Goal: Transaction & Acquisition: Book appointment/travel/reservation

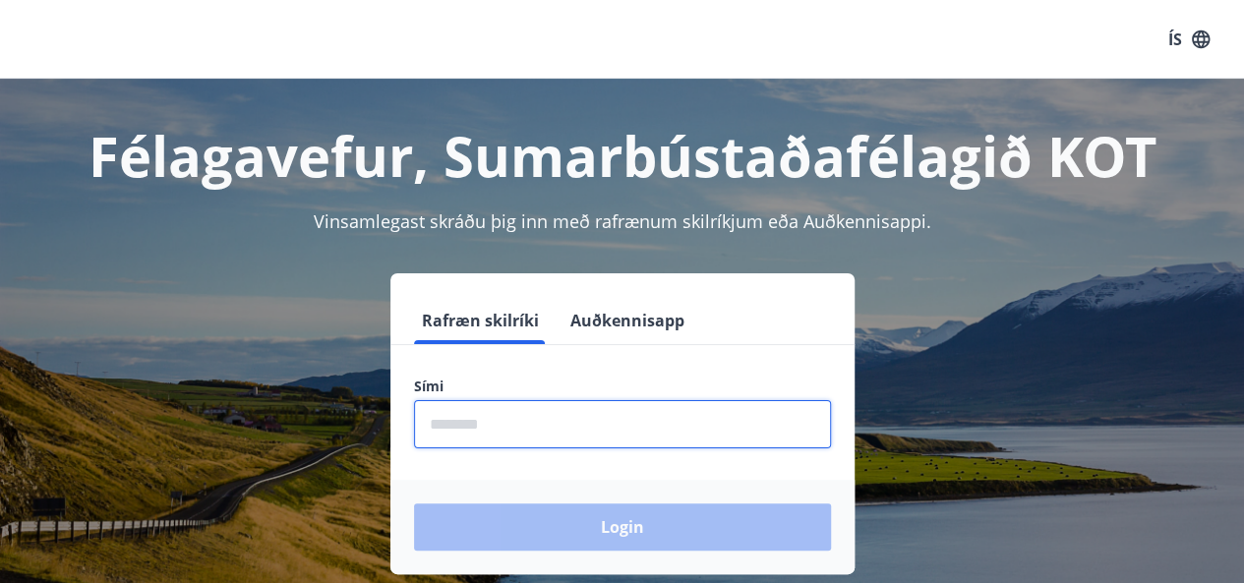
click at [497, 428] on input "phone" at bounding box center [622, 424] width 417 height 48
type input "********"
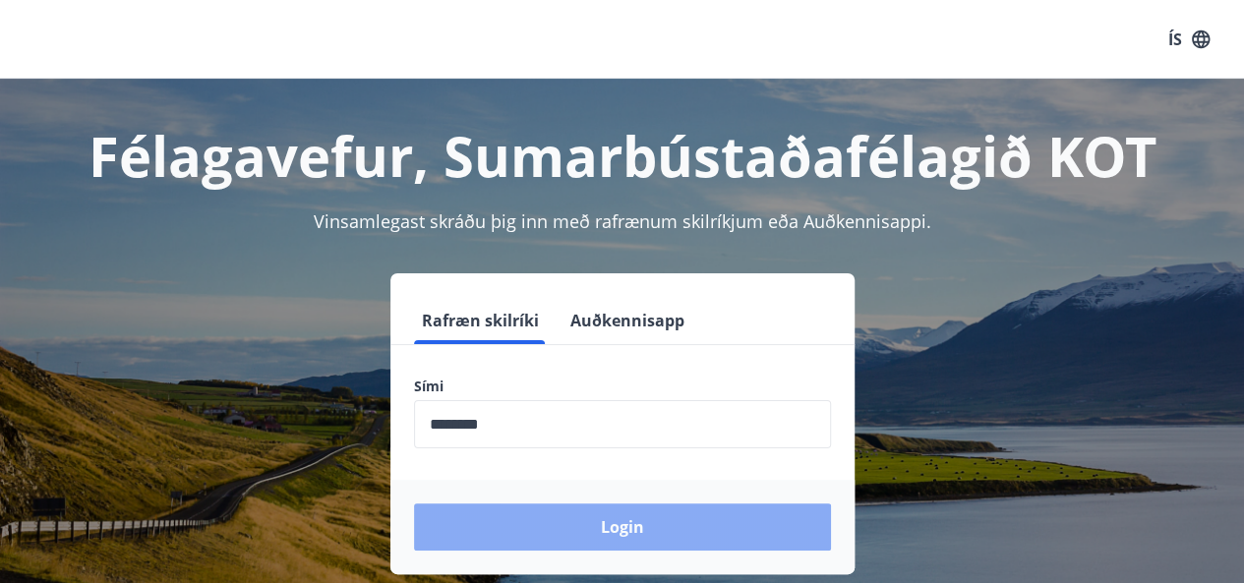
click at [647, 531] on button "Login" at bounding box center [622, 526] width 417 height 47
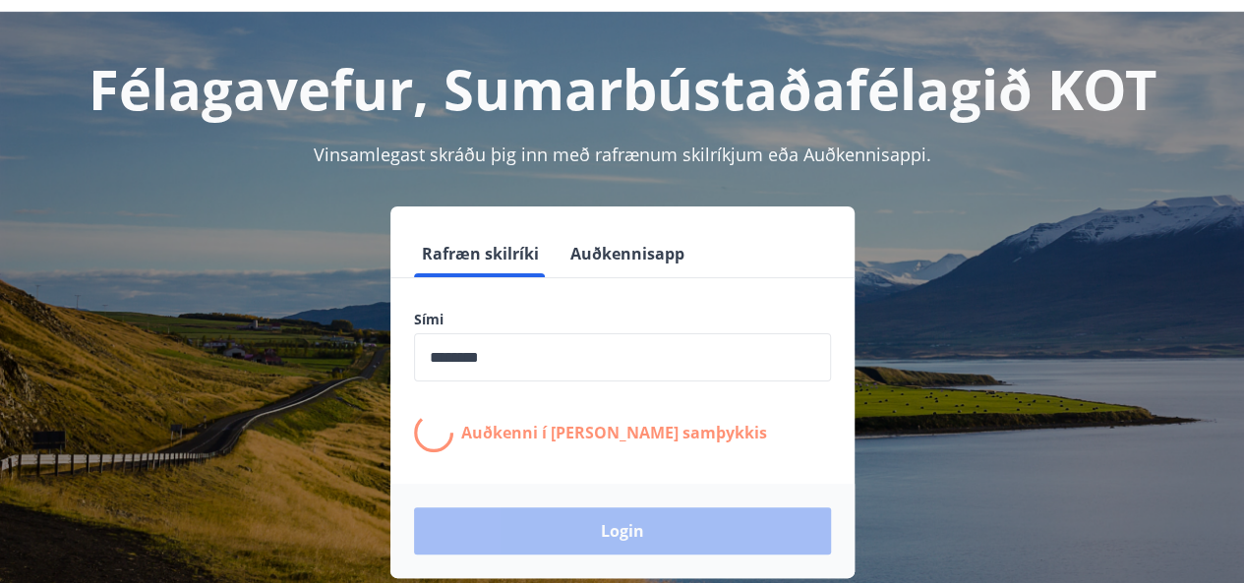
scroll to position [98, 0]
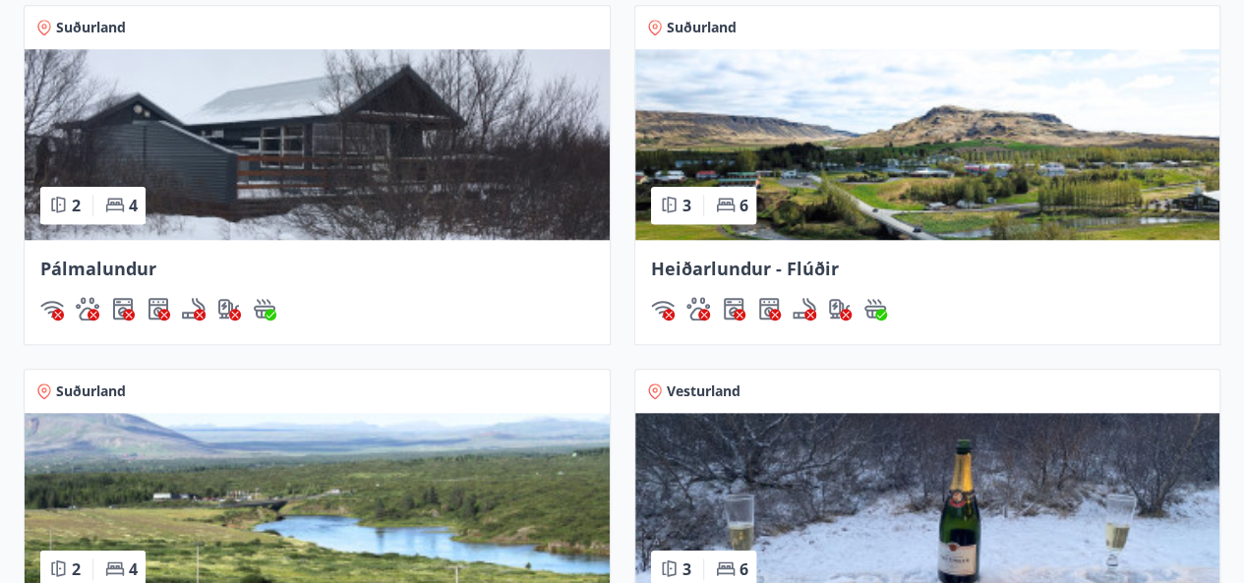
scroll to position [1081, 0]
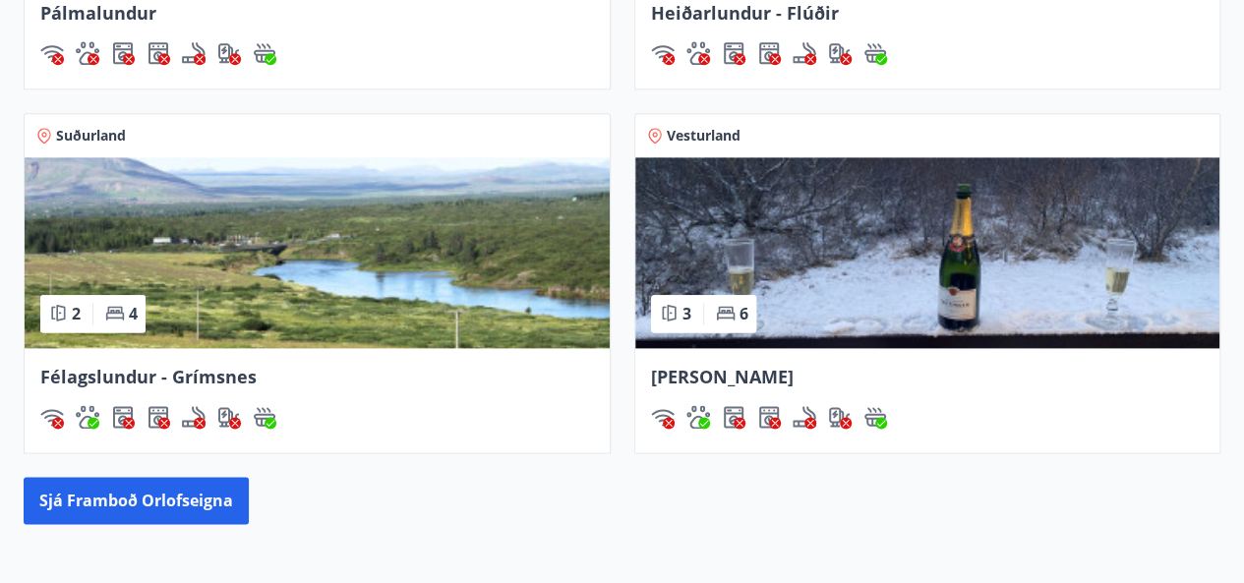
click at [880, 266] on img at bounding box center [927, 252] width 585 height 191
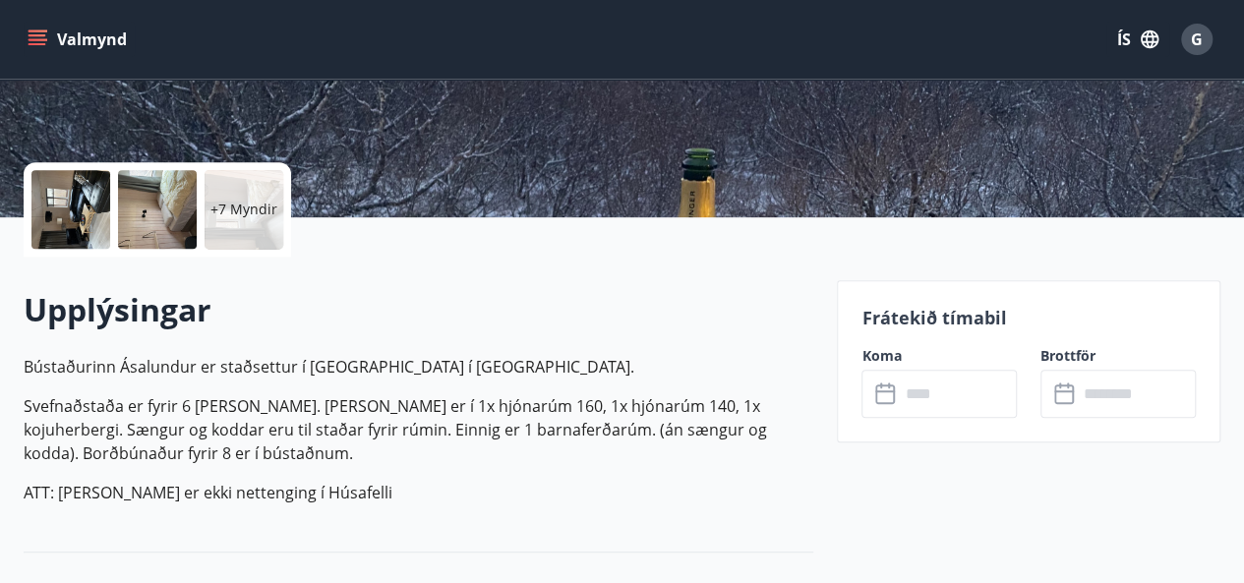
scroll to position [393, 0]
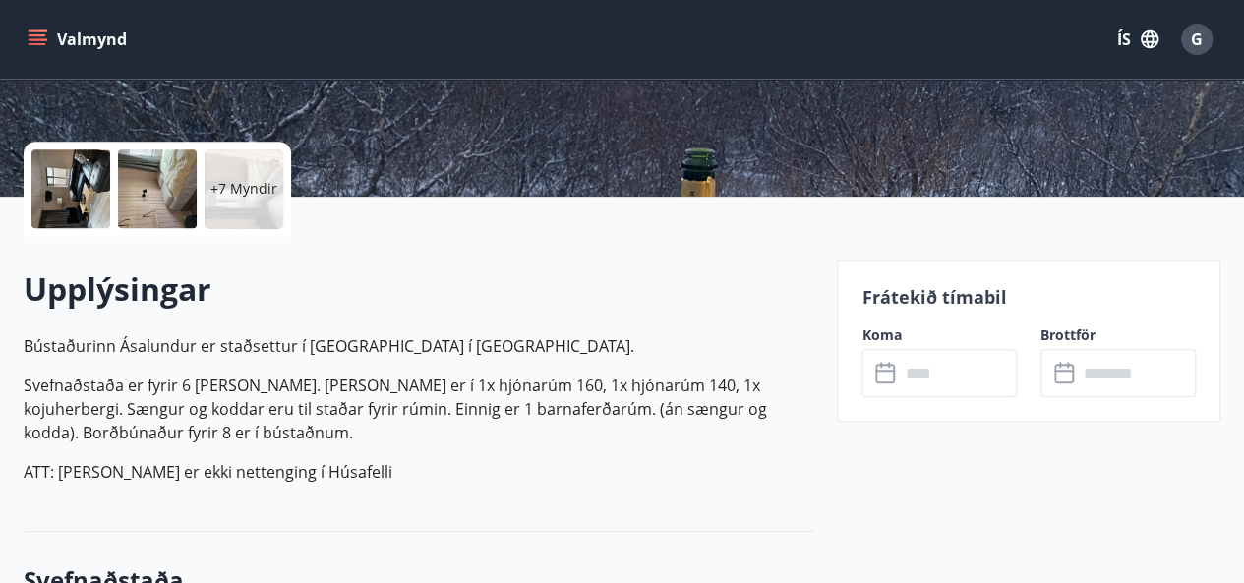
click at [885, 342] on label "Koma" at bounding box center [938, 335] width 155 height 20
click at [878, 323] on div "Frátekið tímabil Koma ​ ​ Brottför ​ ​" at bounding box center [1028, 341] width 383 height 162
click at [926, 373] on input "text" at bounding box center [958, 373] width 118 height 48
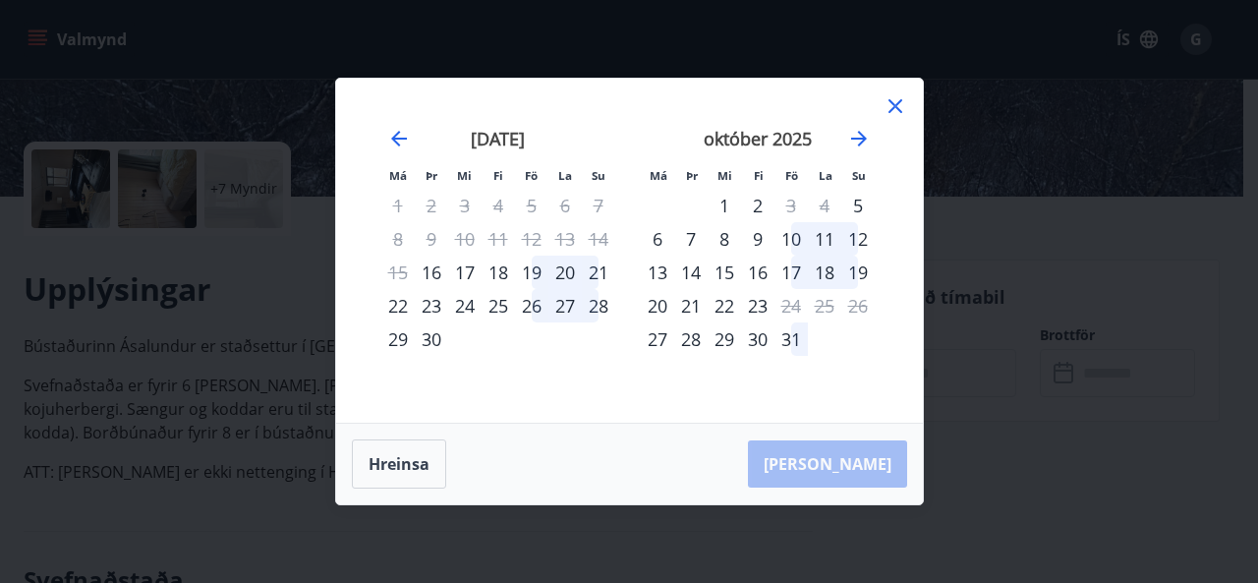
click at [532, 302] on div "26" at bounding box center [531, 305] width 33 height 33
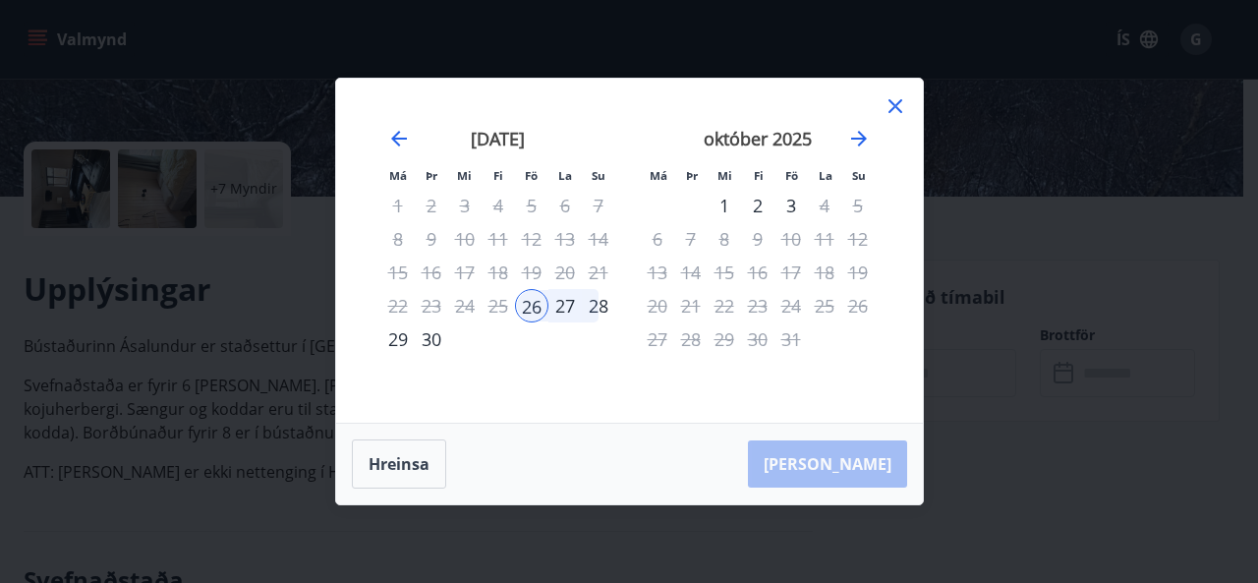
click at [600, 304] on div "28" at bounding box center [598, 305] width 33 height 33
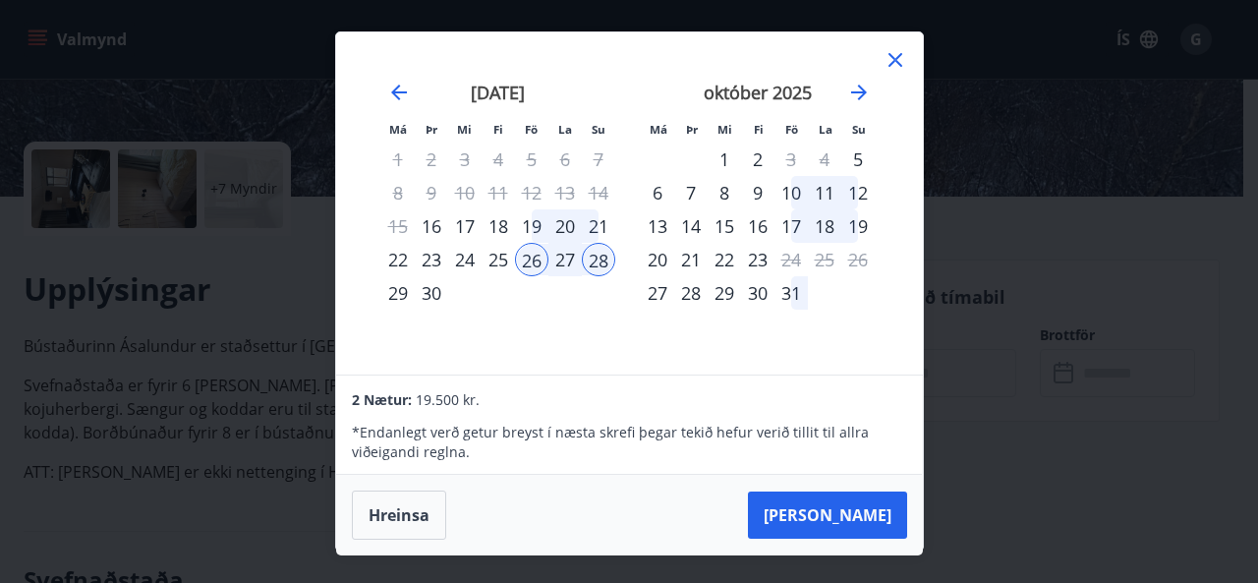
click at [558, 258] on div "27" at bounding box center [565, 259] width 33 height 33
click at [566, 258] on div "27" at bounding box center [565, 259] width 33 height 33
click at [558, 256] on div "27" at bounding box center [565, 259] width 33 height 33
click at [528, 255] on div "26" at bounding box center [531, 259] width 33 height 33
click at [495, 262] on div "25" at bounding box center [498, 259] width 33 height 33
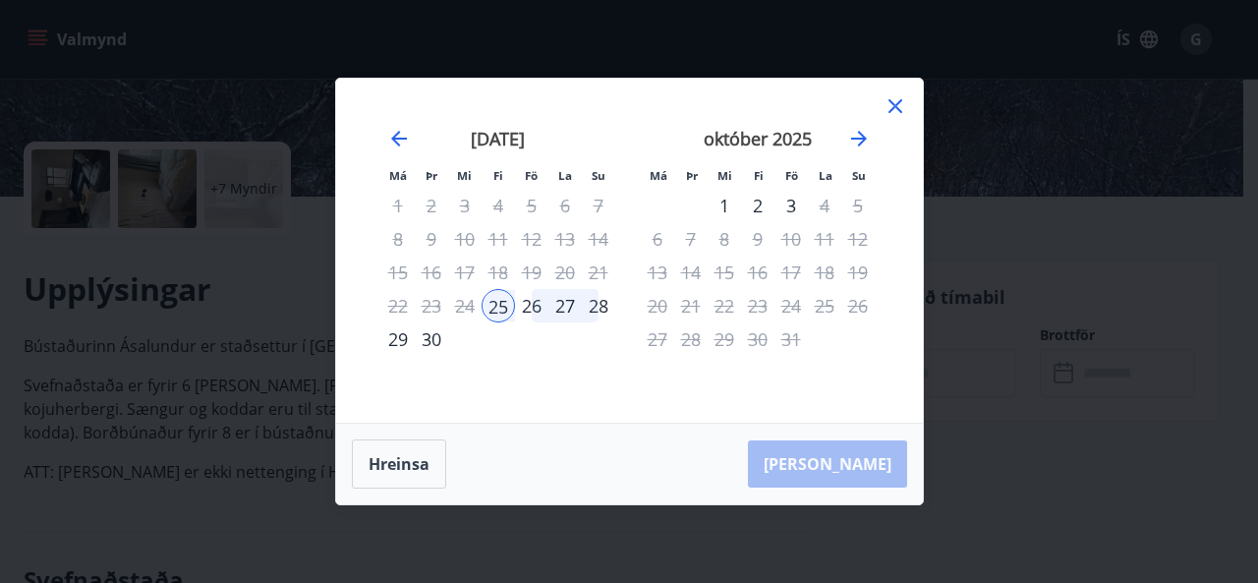
click at [606, 306] on div "28" at bounding box center [598, 305] width 33 height 33
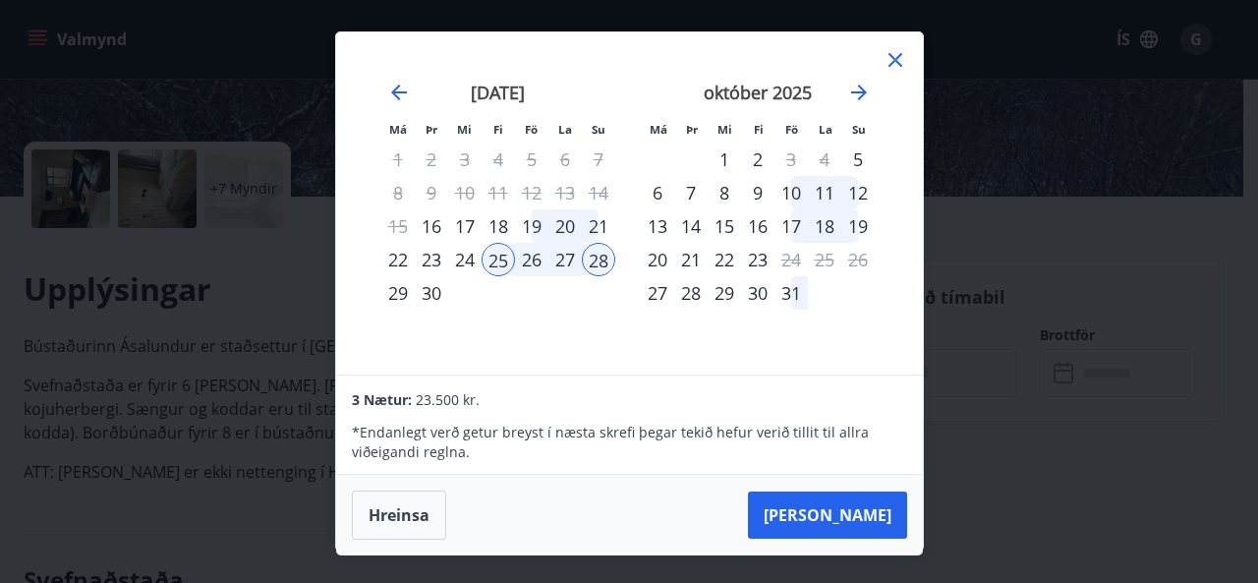
click at [500, 255] on div "25" at bounding box center [498, 259] width 33 height 33
click at [532, 263] on div "26" at bounding box center [531, 259] width 33 height 33
click at [500, 259] on div "25" at bounding box center [498, 259] width 33 height 33
click at [596, 262] on div "28" at bounding box center [598, 259] width 33 height 33
click at [540, 262] on div "26" at bounding box center [531, 259] width 33 height 33
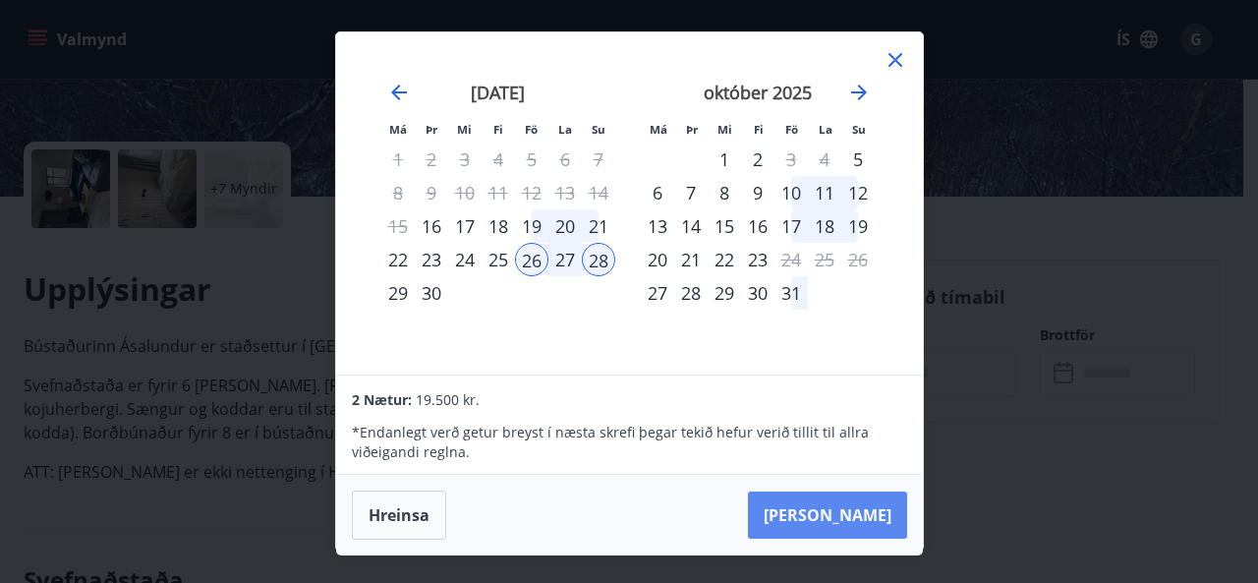
click at [861, 516] on button "Taka Frá" at bounding box center [827, 515] width 159 height 47
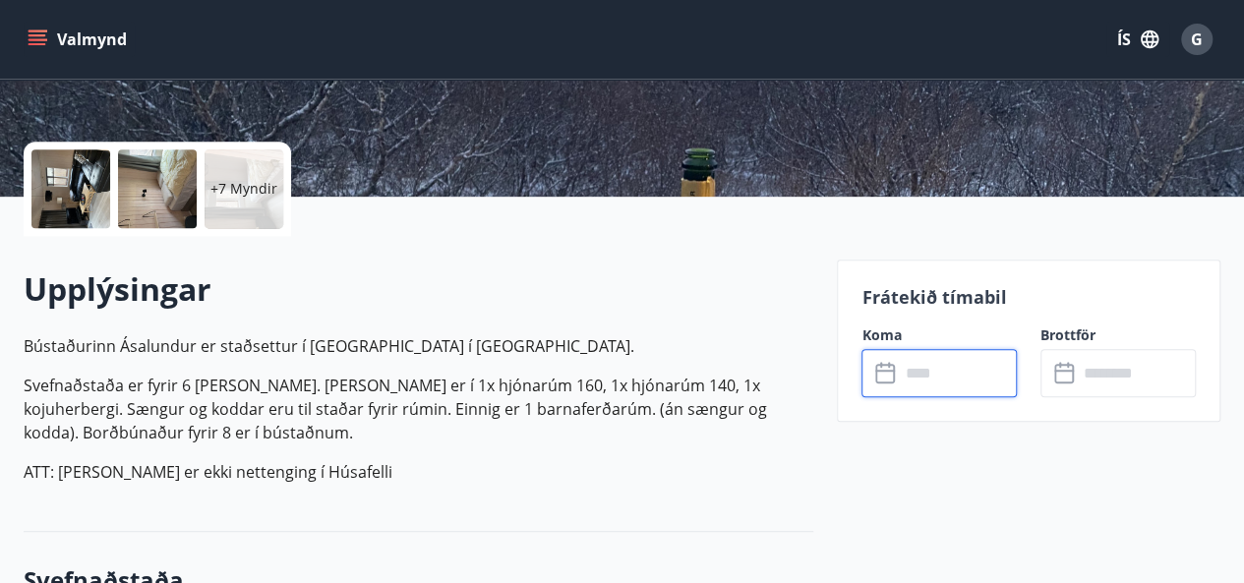
type input "******"
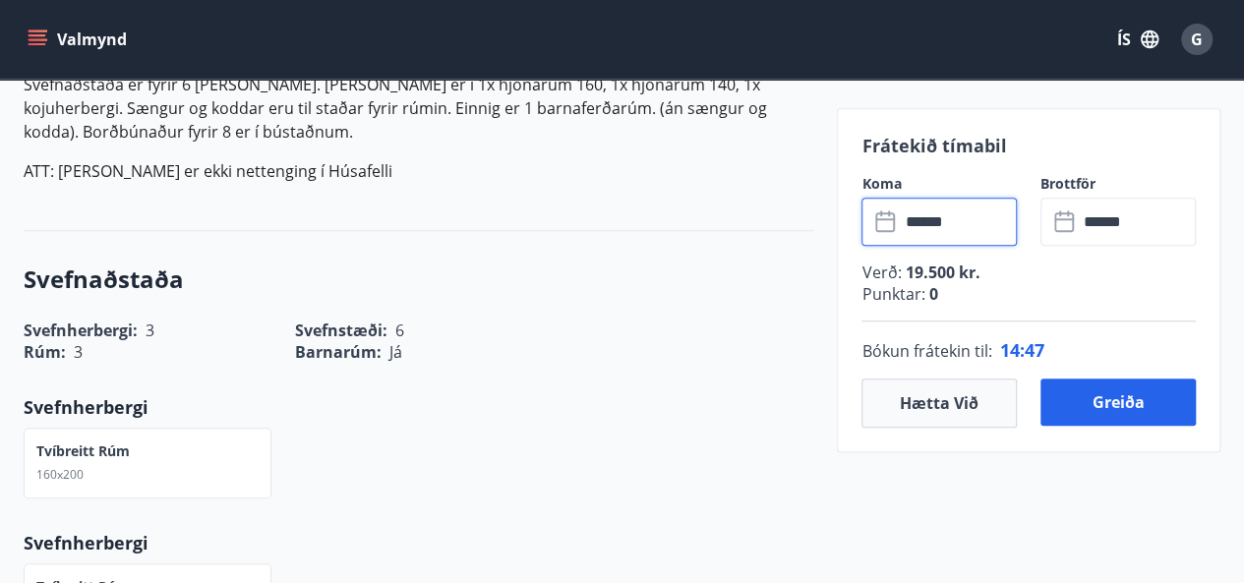
scroll to position [688, 0]
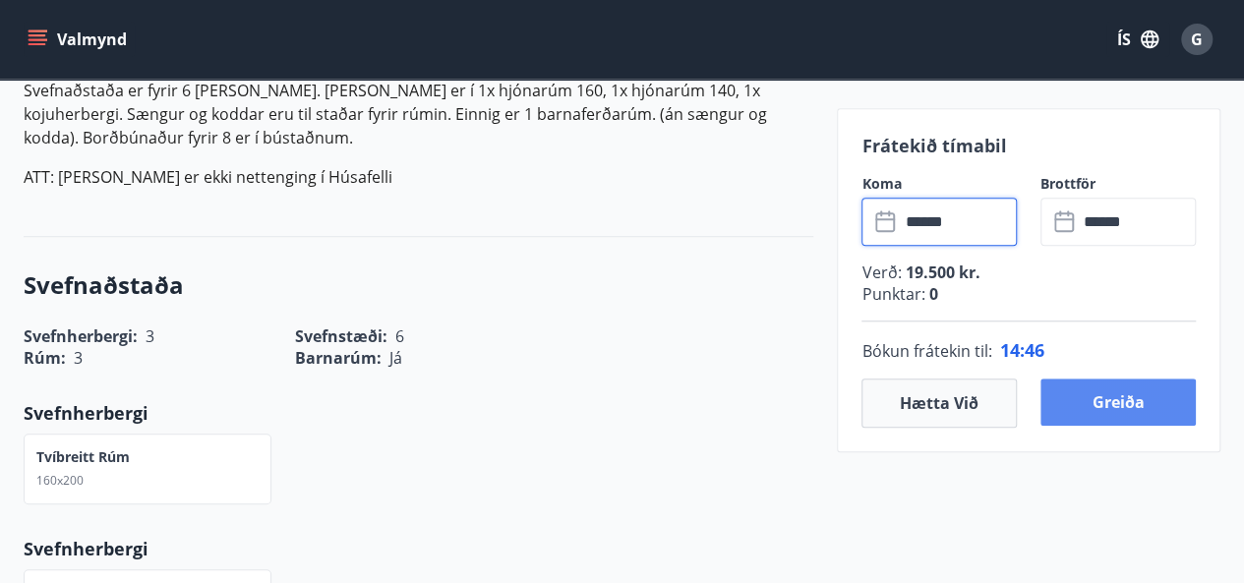
click at [1105, 415] on button "Greiða" at bounding box center [1117, 401] width 155 height 47
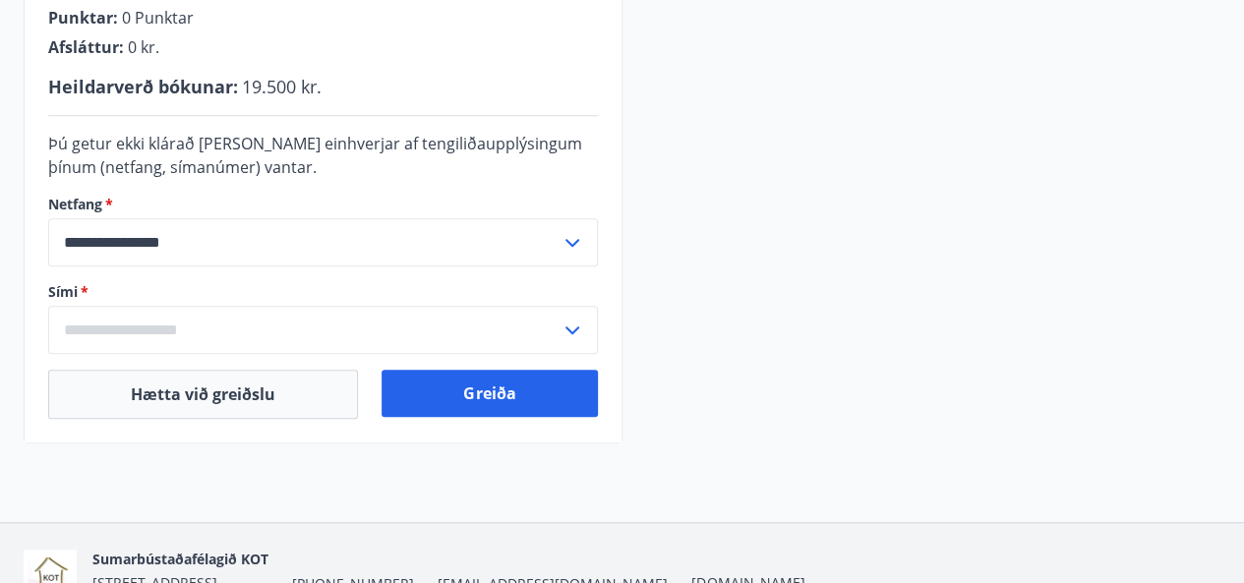
scroll to position [492, 0]
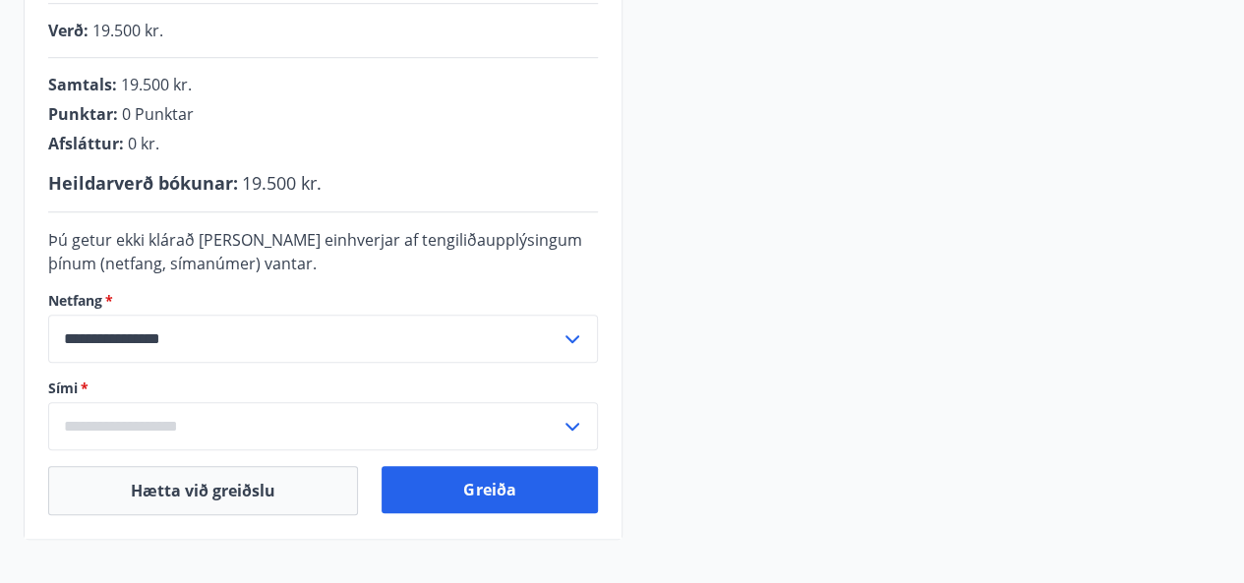
click at [568, 339] on icon at bounding box center [572, 339] width 24 height 24
click at [155, 412] on li "Skrá nýtt netfang" at bounding box center [323, 415] width 548 height 35
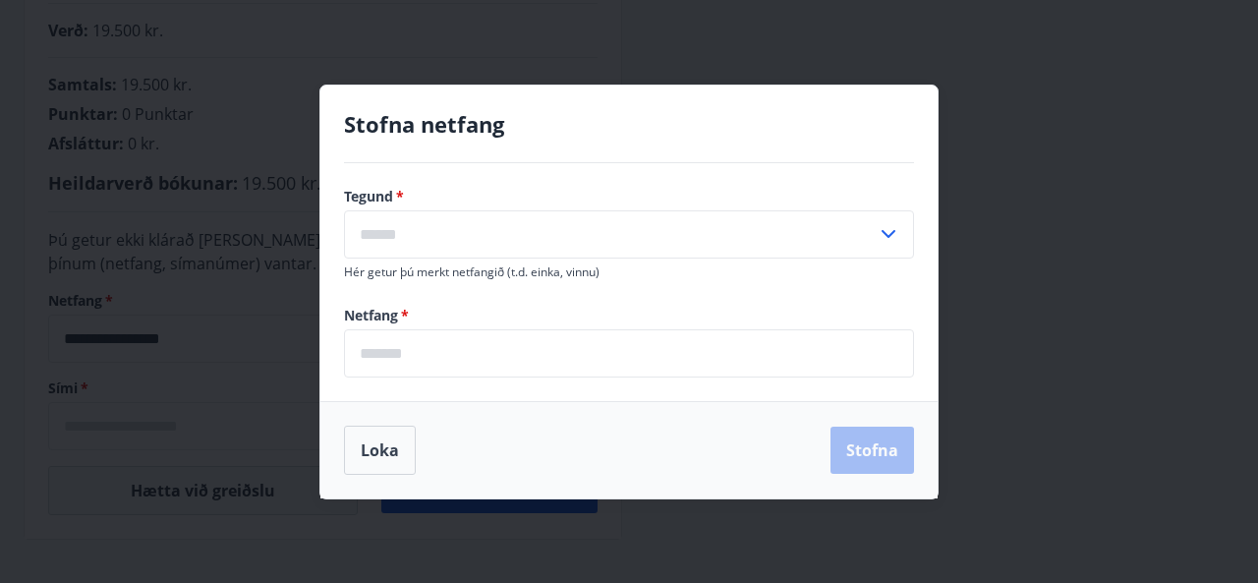
click at [445, 229] on input "text" at bounding box center [610, 234] width 533 height 48
click at [430, 285] on li "Heima" at bounding box center [629, 276] width 568 height 35
type input "*****"
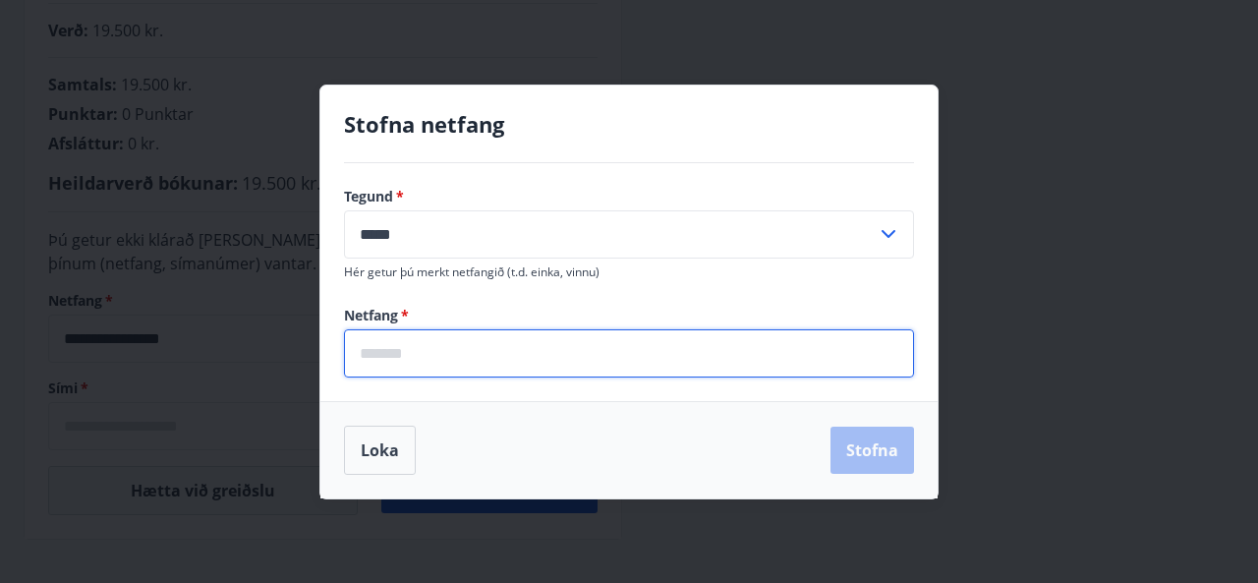
click at [455, 353] on input "email" at bounding box center [629, 353] width 570 height 48
type input "**********"
click at [873, 457] on button "Stofna" at bounding box center [873, 450] width 84 height 47
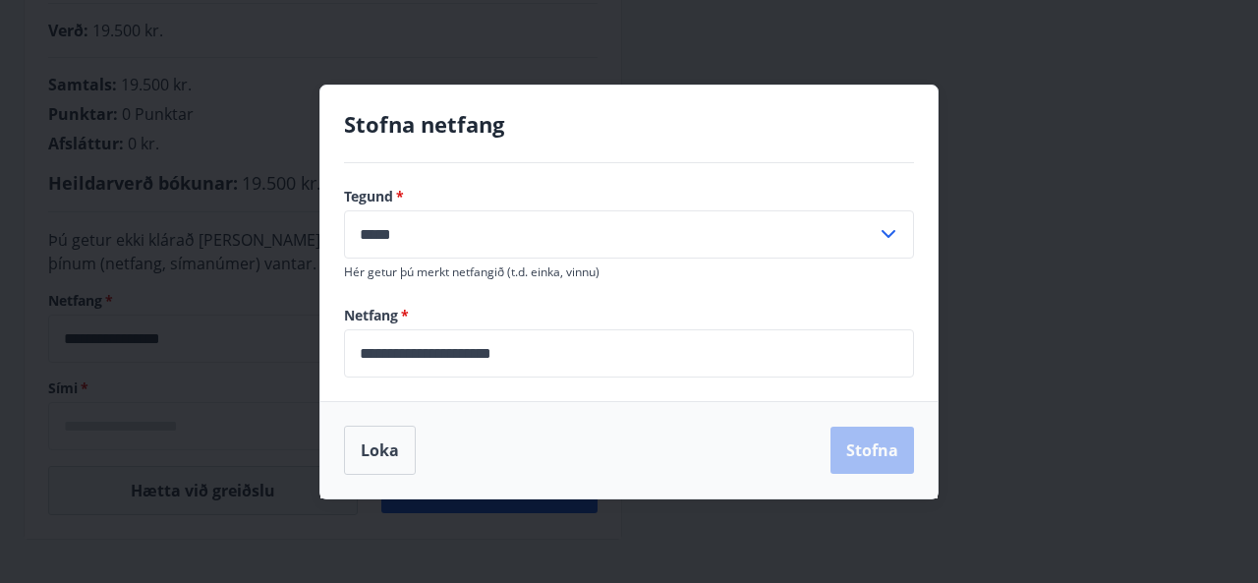
type input "**********"
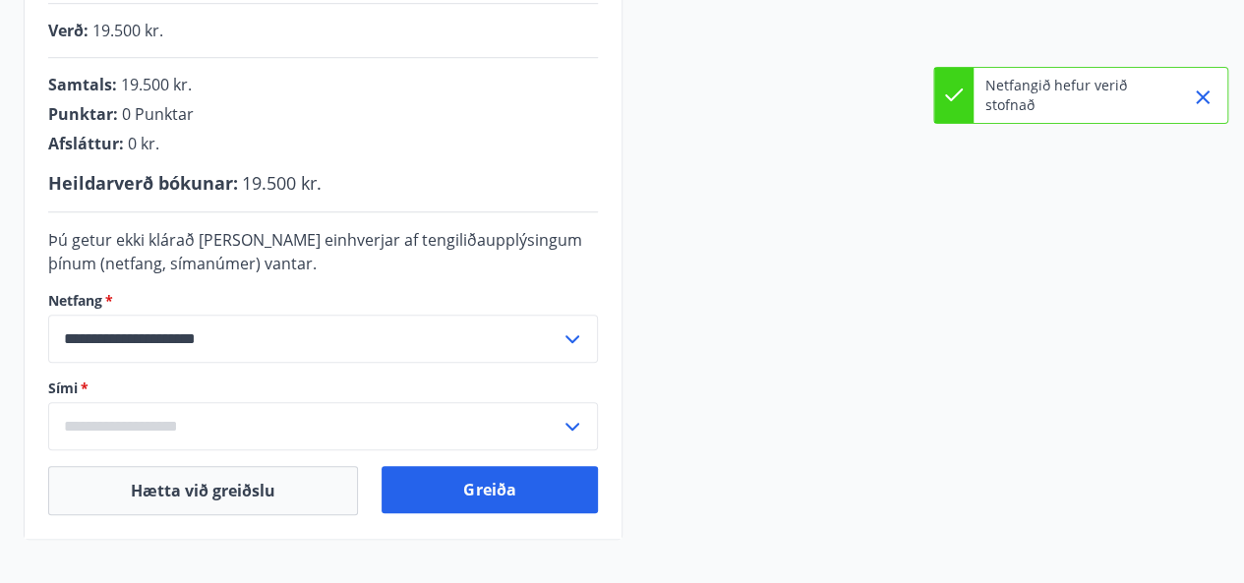
click at [279, 426] on input "text" at bounding box center [304, 426] width 512 height 48
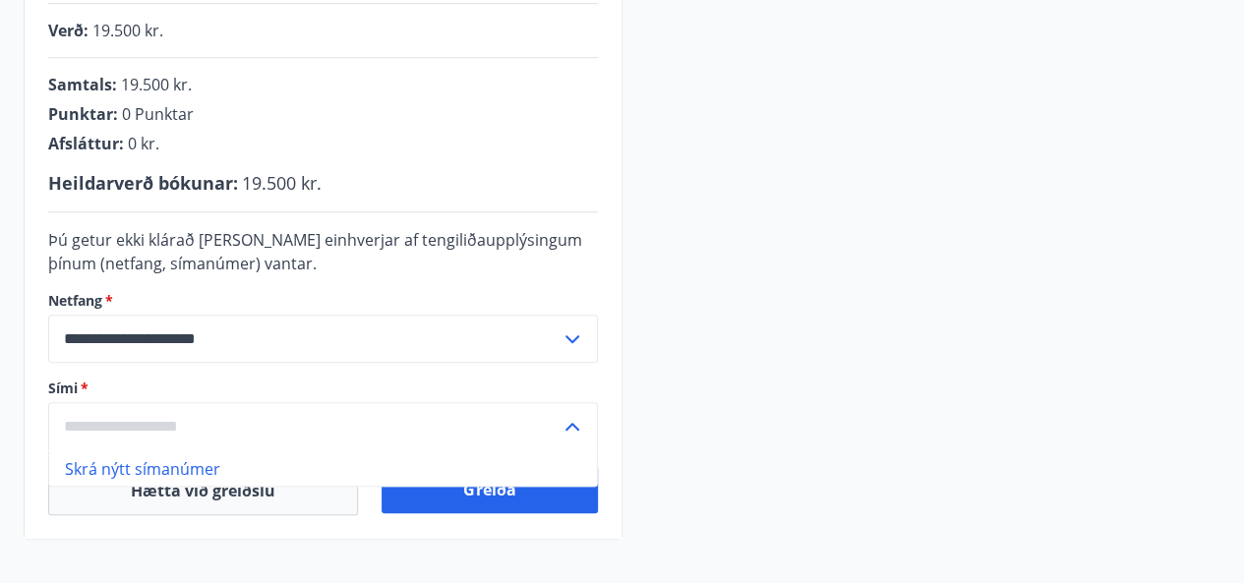
click at [134, 426] on input "text" at bounding box center [304, 426] width 512 height 48
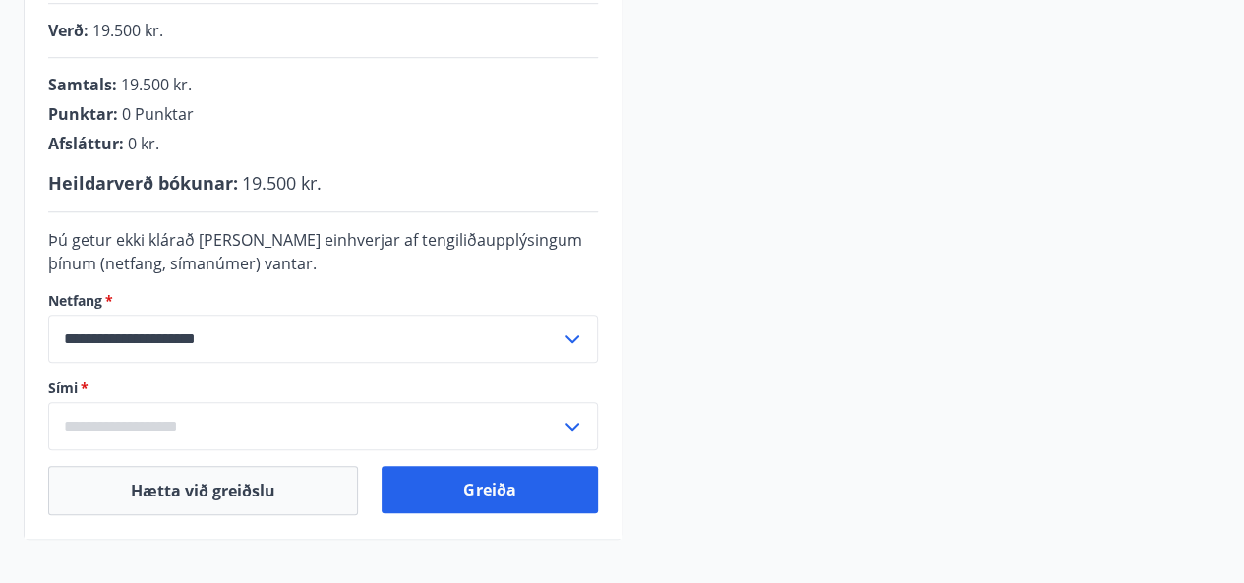
click at [568, 426] on icon at bounding box center [572, 427] width 14 height 8
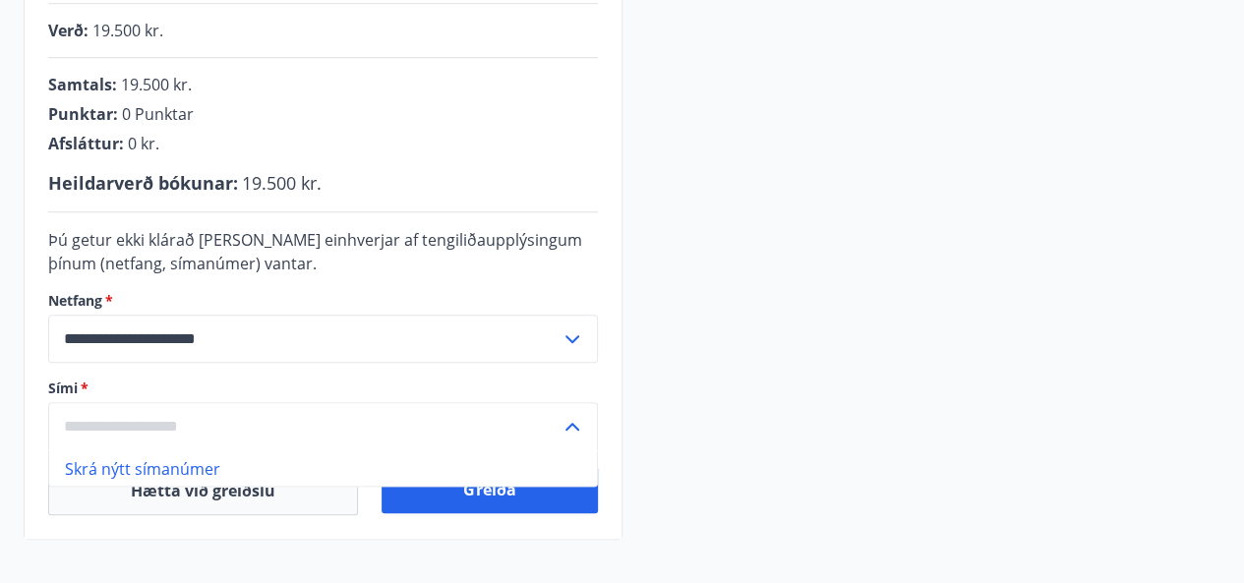
click at [568, 426] on icon at bounding box center [572, 427] width 14 height 8
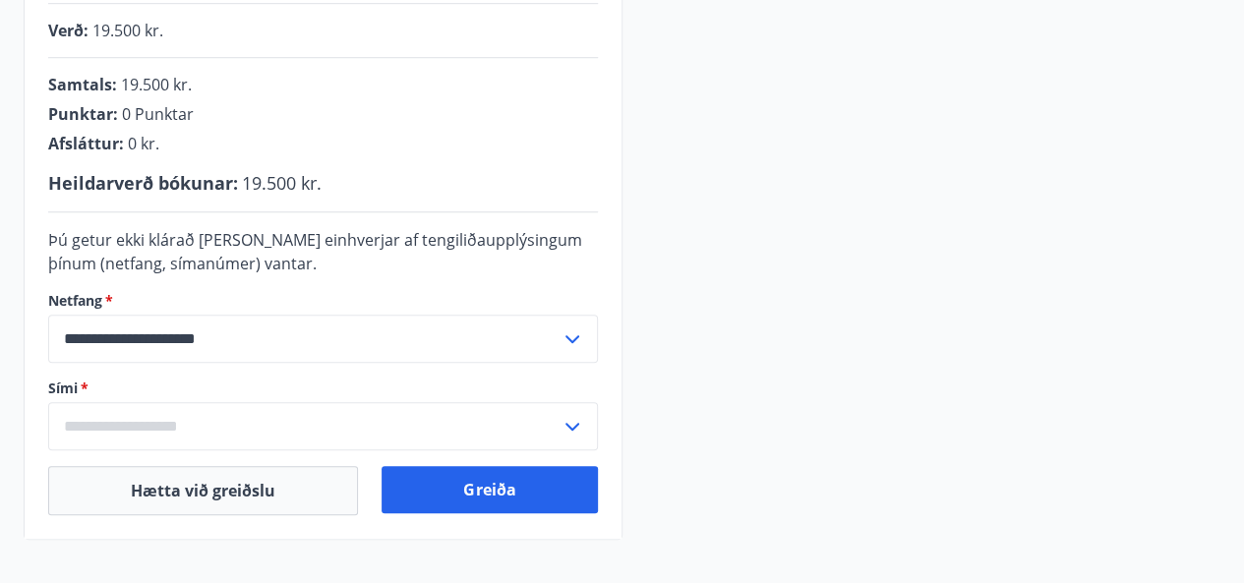
click at [110, 422] on input "text" at bounding box center [304, 426] width 512 height 48
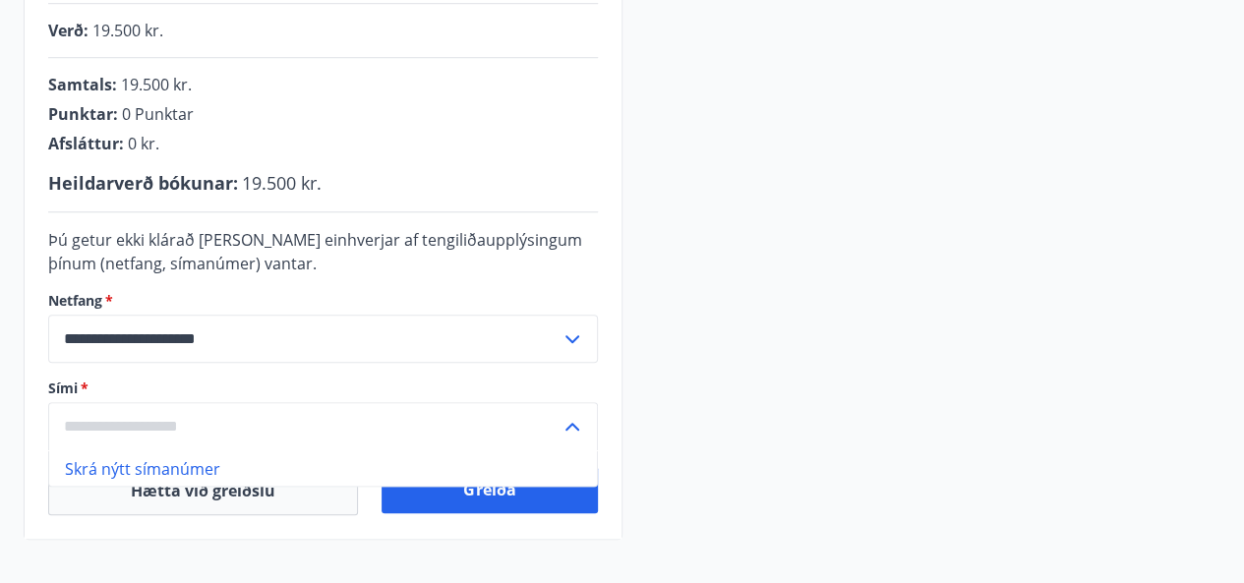
click at [128, 471] on li "Skrá nýtt símanúmer" at bounding box center [323, 467] width 548 height 35
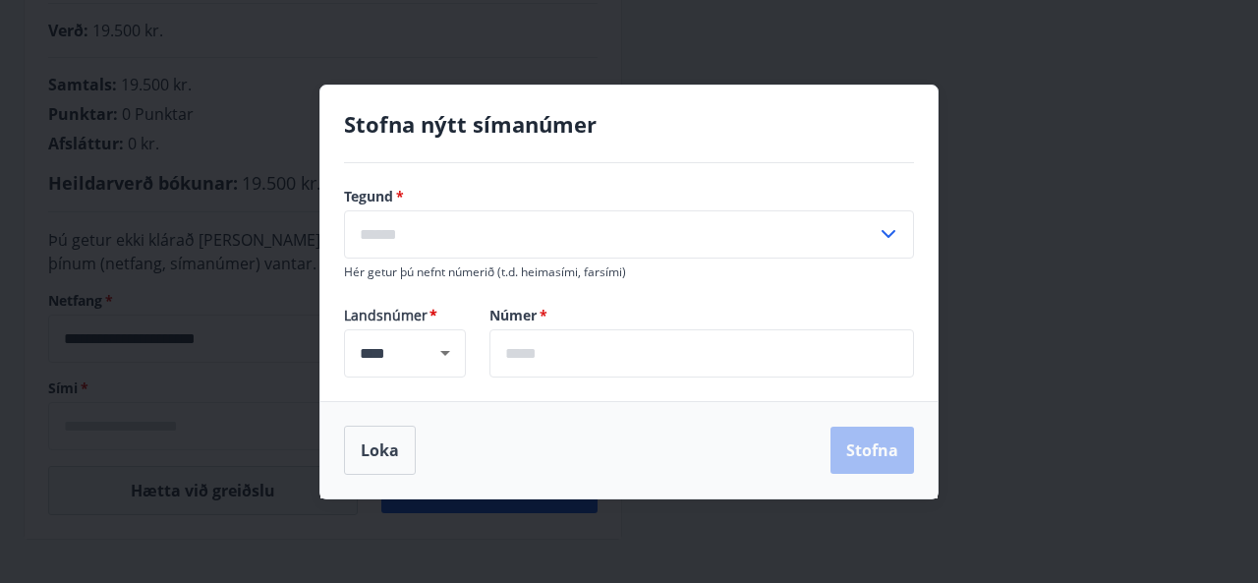
click at [446, 223] on input "text" at bounding box center [610, 234] width 533 height 48
click at [389, 277] on li "Farsími" at bounding box center [629, 276] width 568 height 35
type input "*******"
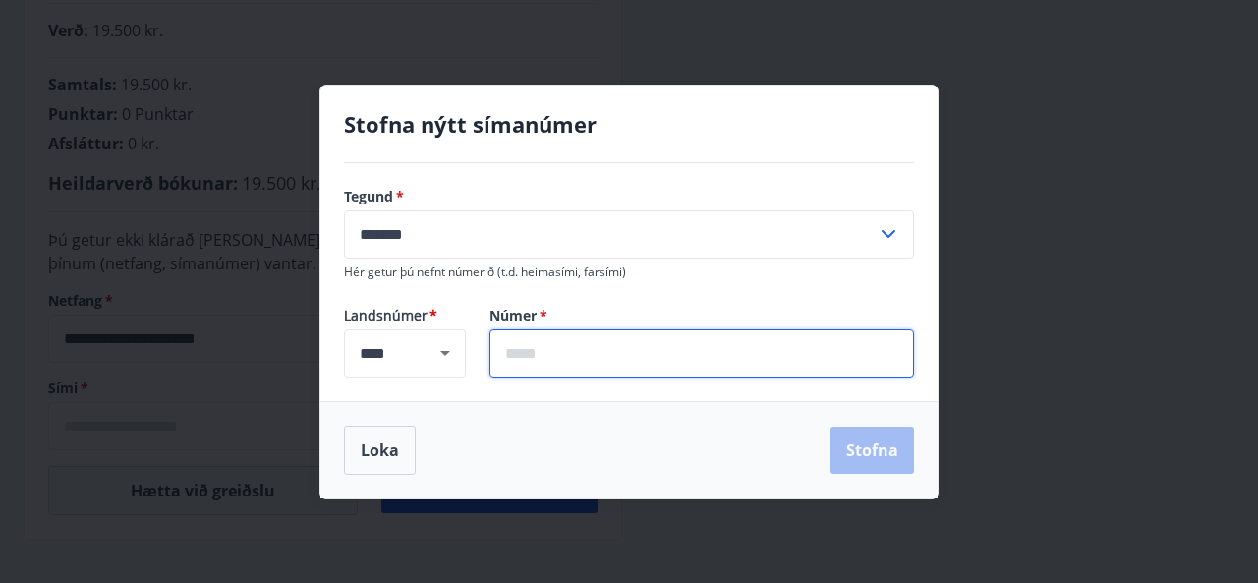
click at [570, 368] on input "text" at bounding box center [702, 353] width 425 height 48
type input "*******"
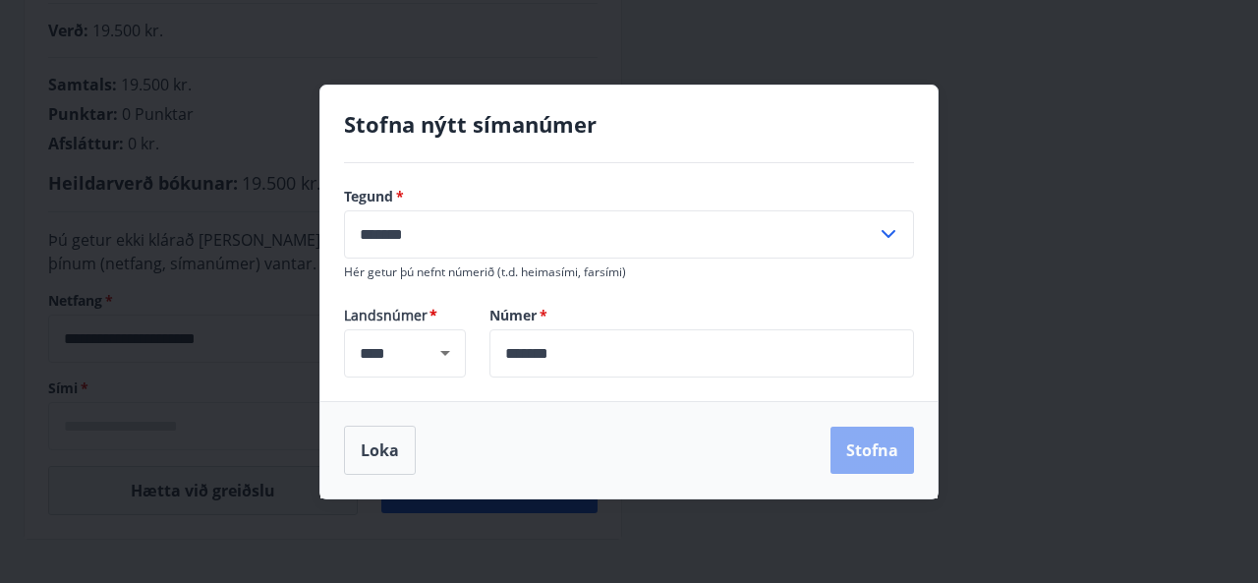
click at [900, 449] on button "Stofna" at bounding box center [873, 450] width 84 height 47
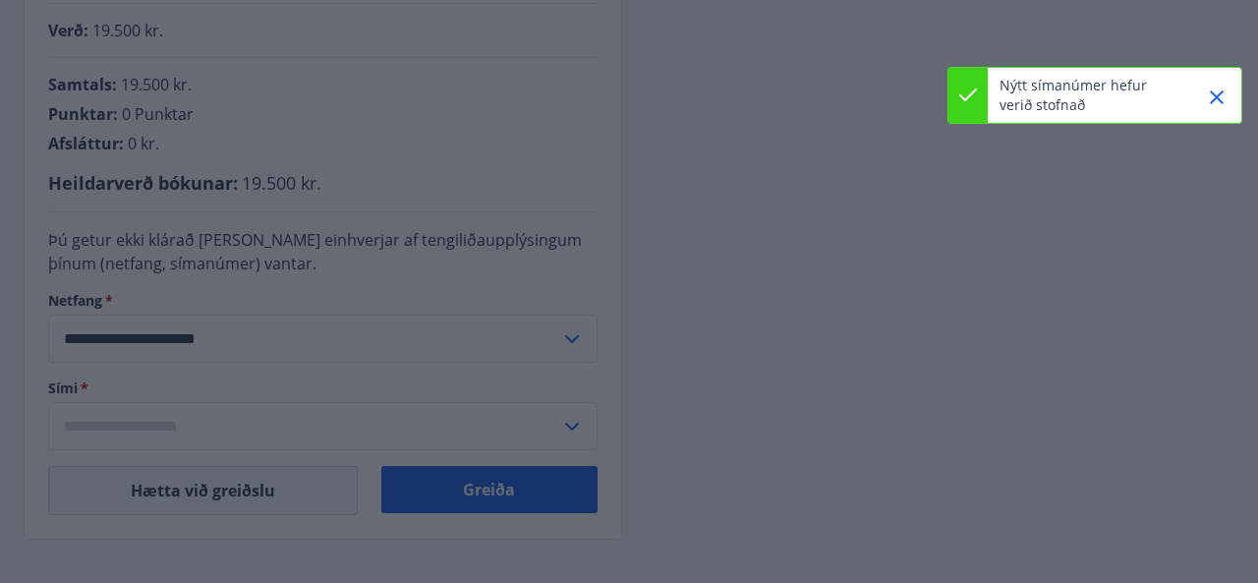
type input "**********"
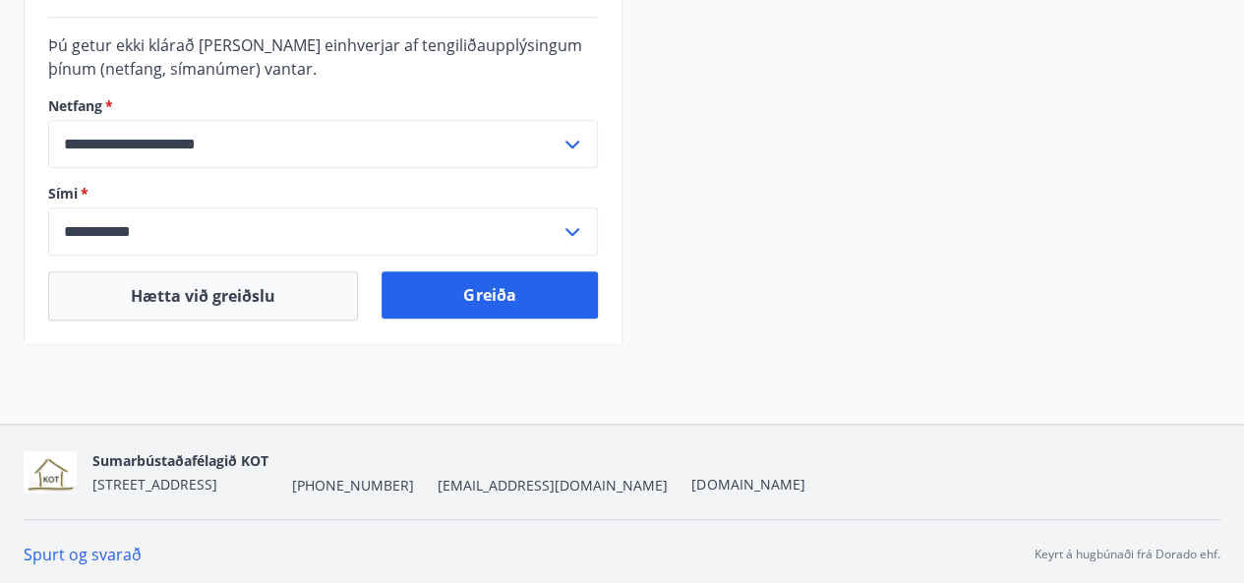
scroll to position [689, 0]
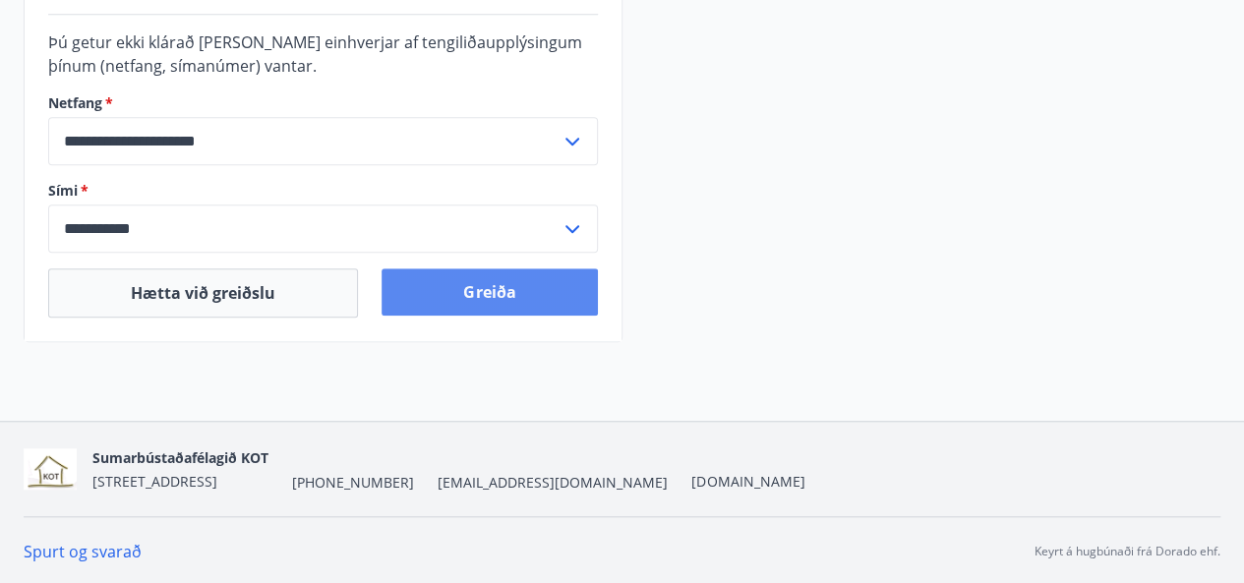
click at [454, 298] on button "Greiða" at bounding box center [488, 291] width 215 height 47
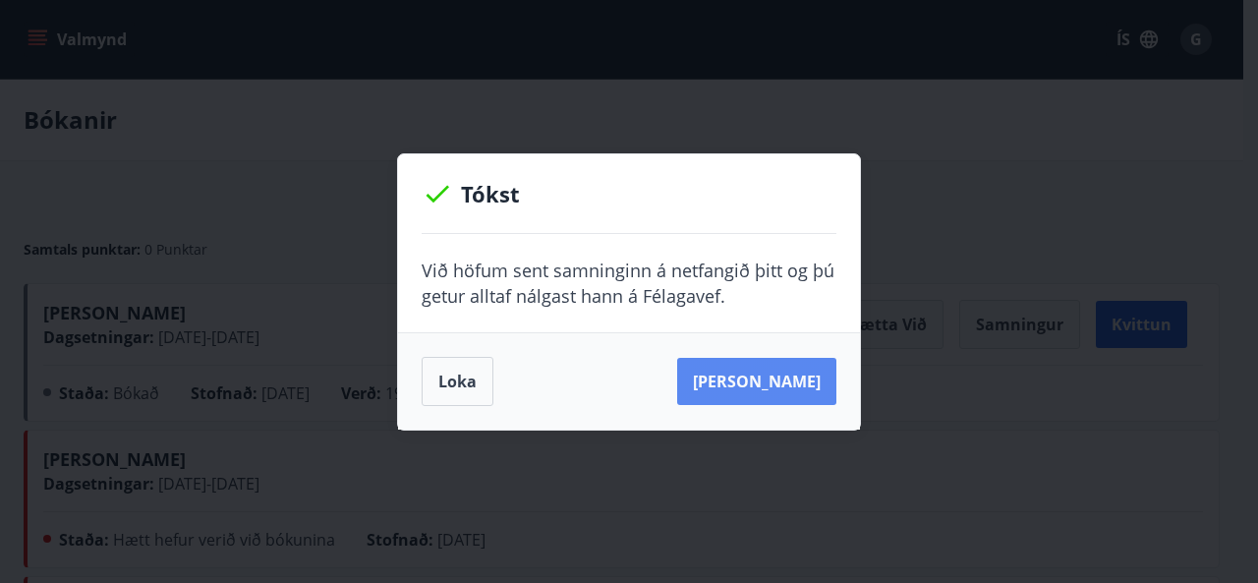
click at [770, 386] on button "Sjá samning" at bounding box center [756, 381] width 159 height 47
click at [446, 378] on button "Loka" at bounding box center [458, 381] width 72 height 49
